Goal: Navigation & Orientation: Find specific page/section

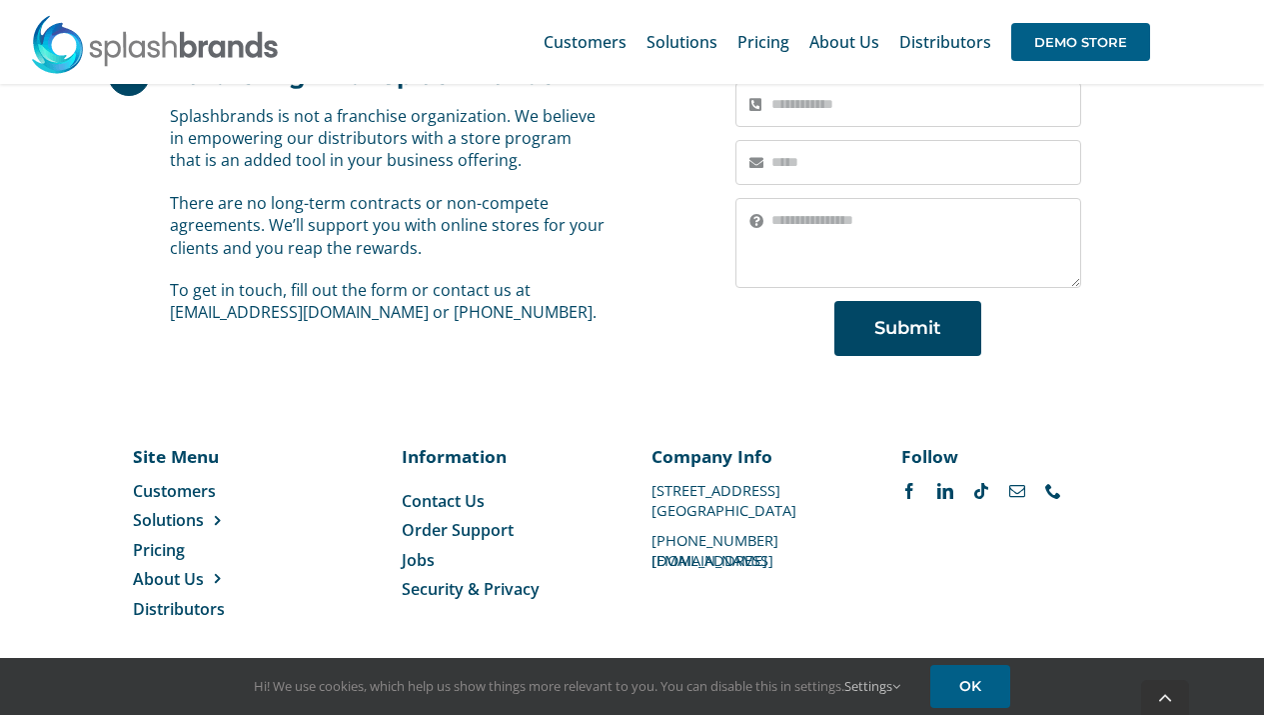
scroll to position [1546, 0]
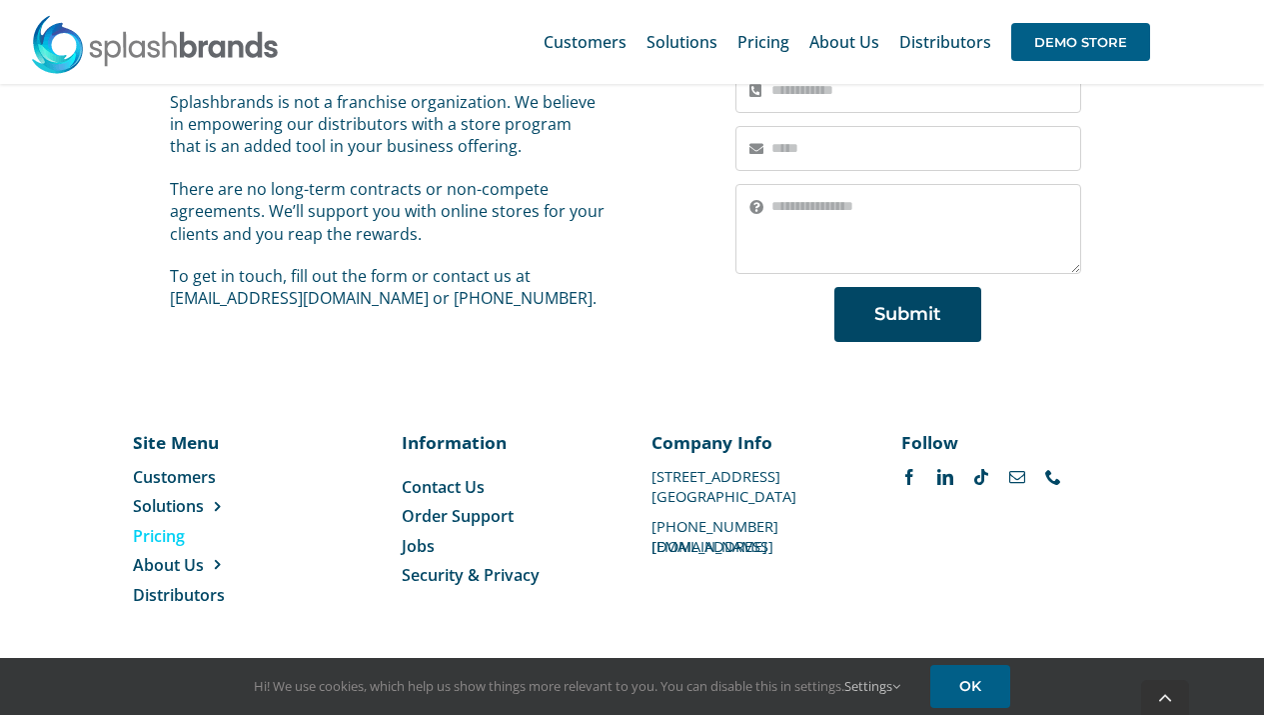
click at [177, 535] on span "Pricing" at bounding box center [159, 536] width 52 height 22
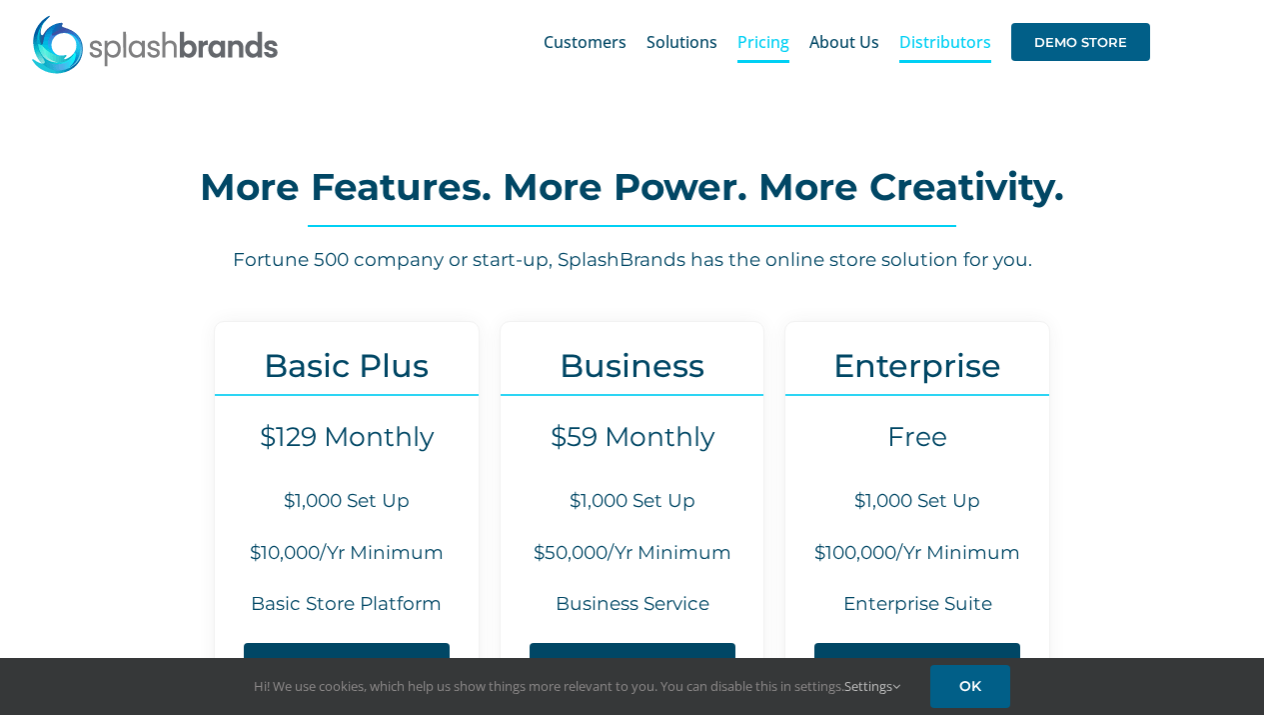
click at [935, 39] on span "Distributors" at bounding box center [946, 42] width 92 height 16
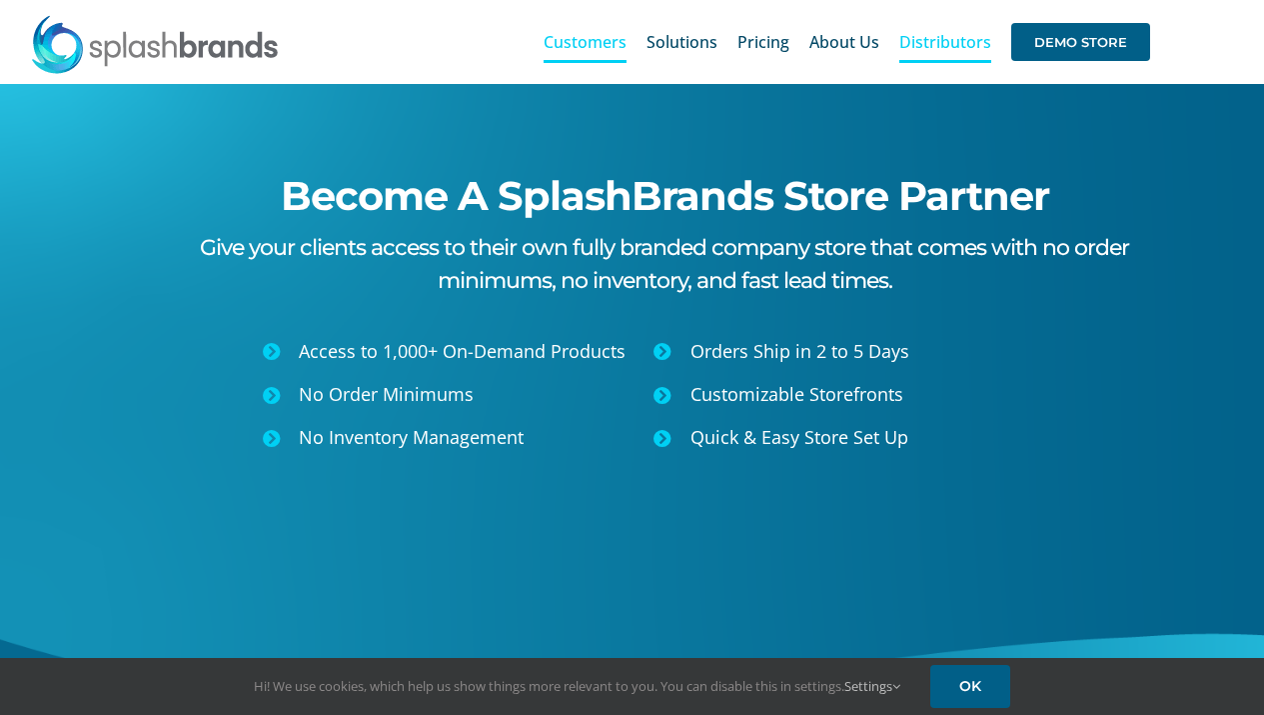
click at [593, 37] on span "Customers" at bounding box center [585, 42] width 83 height 16
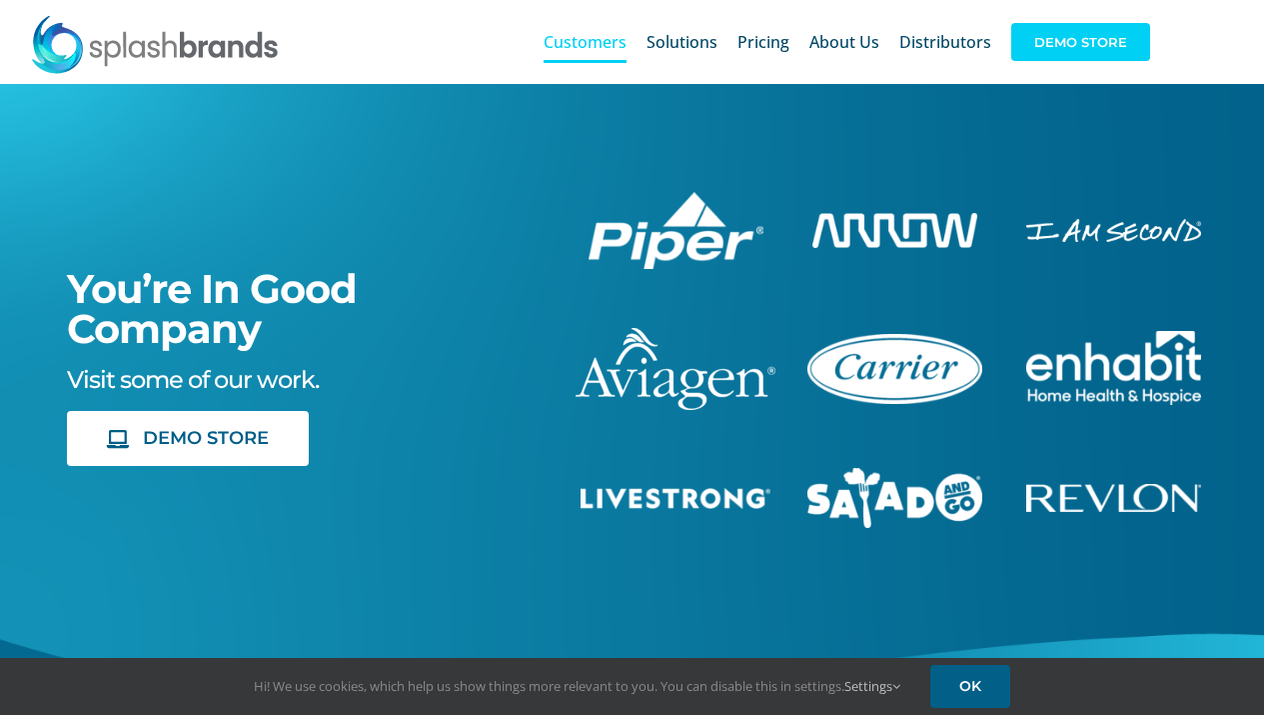
click at [1075, 31] on span "DEMO STORE" at bounding box center [1081, 42] width 139 height 38
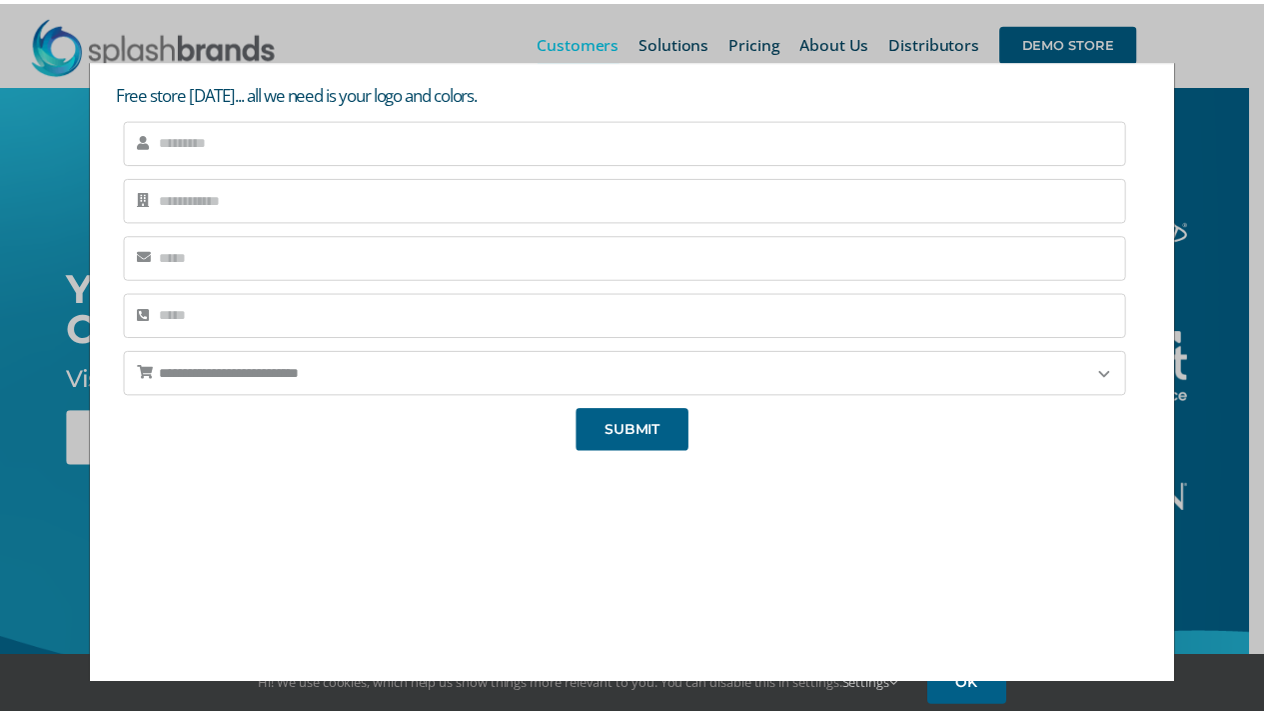
scroll to position [146, 0]
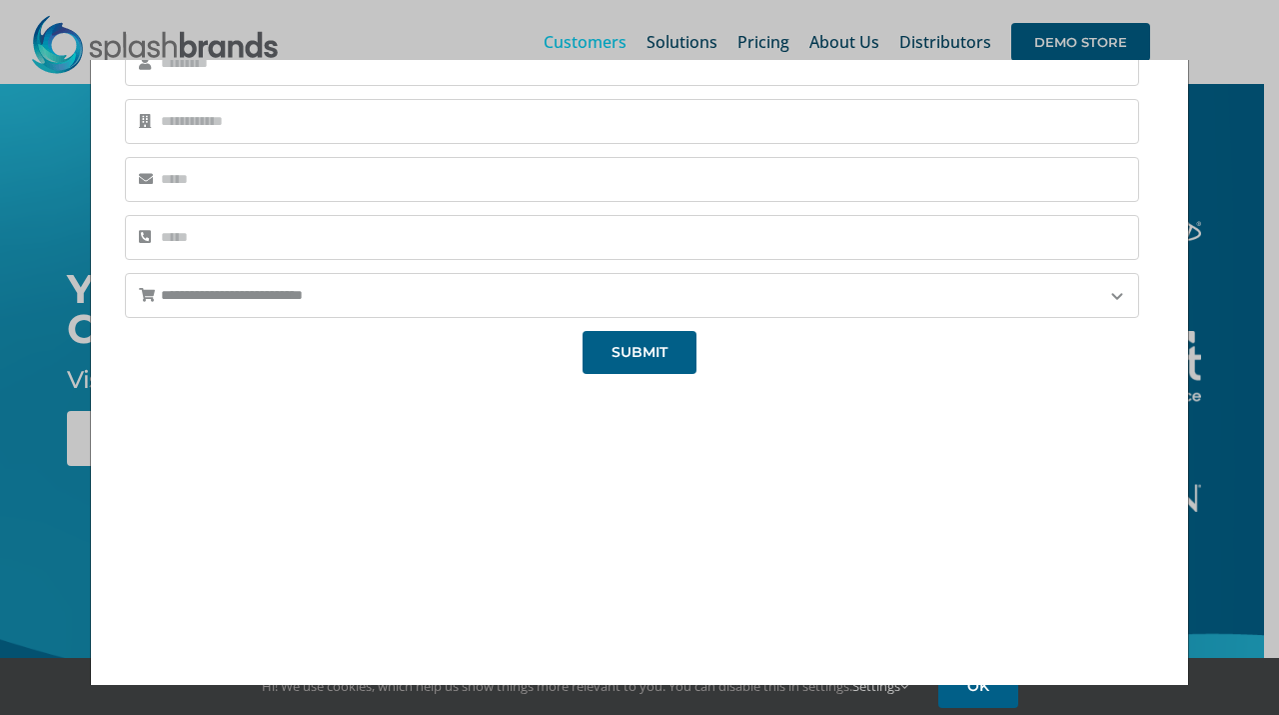
click at [1228, 88] on div "**********" at bounding box center [639, 357] width 1279 height 715
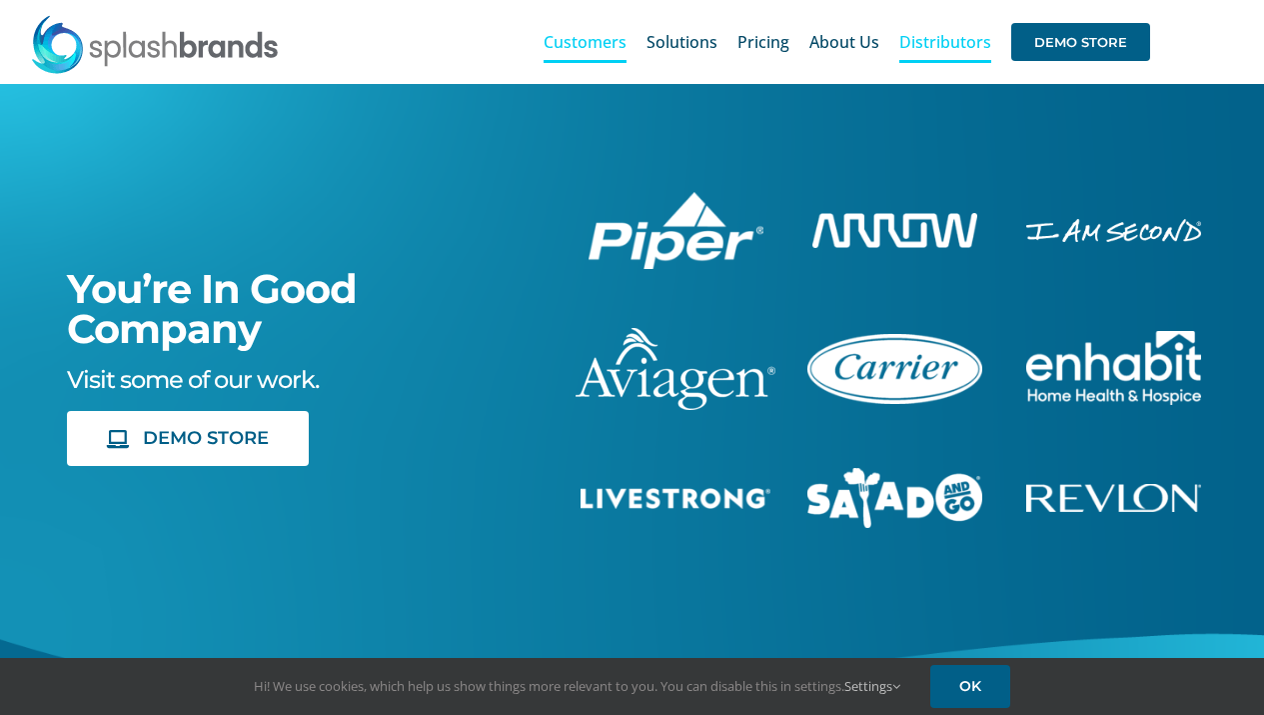
click at [932, 44] on span "Distributors" at bounding box center [946, 42] width 92 height 16
